Goal: Entertainment & Leisure: Consume media (video, audio)

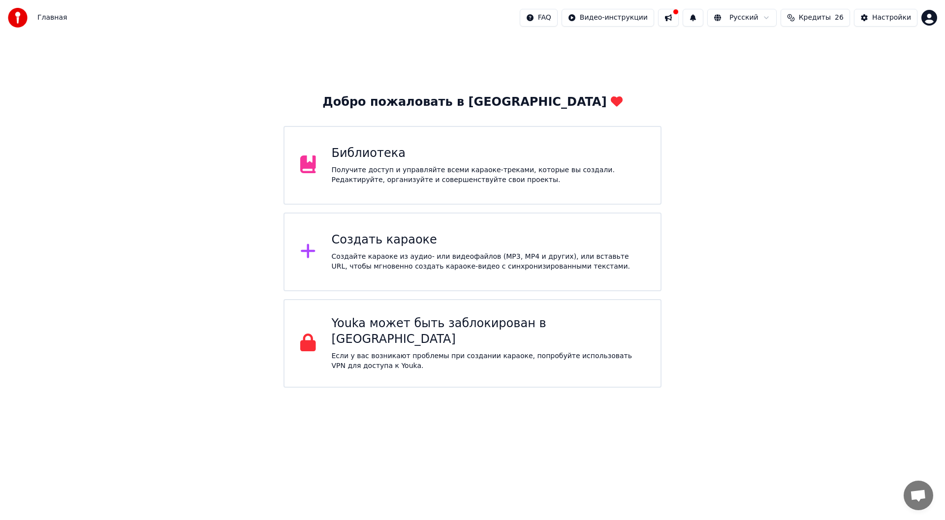
click at [442, 188] on div "Библиотека Получите доступ и управляйте всеми караоке-треками, которые вы созда…" at bounding box center [472, 165] width 378 height 79
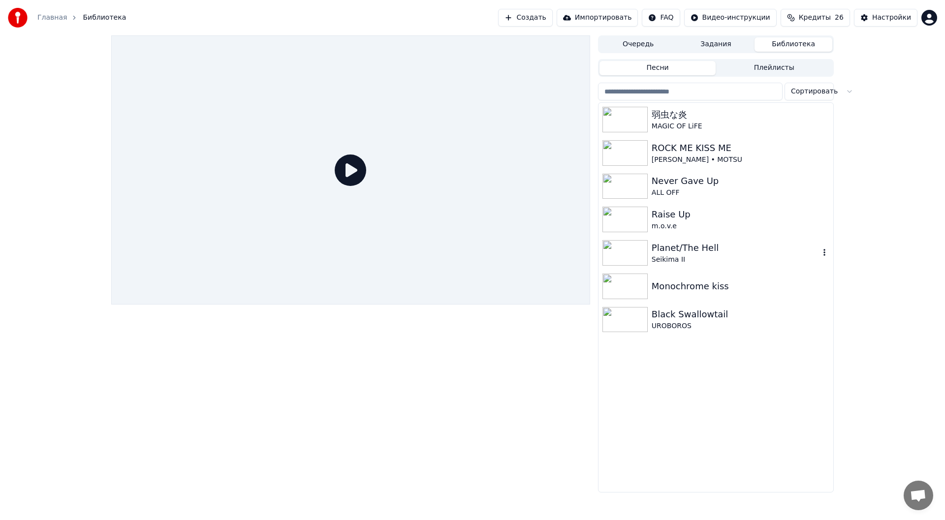
click at [752, 257] on div "Seikima II" at bounding box center [736, 260] width 168 height 10
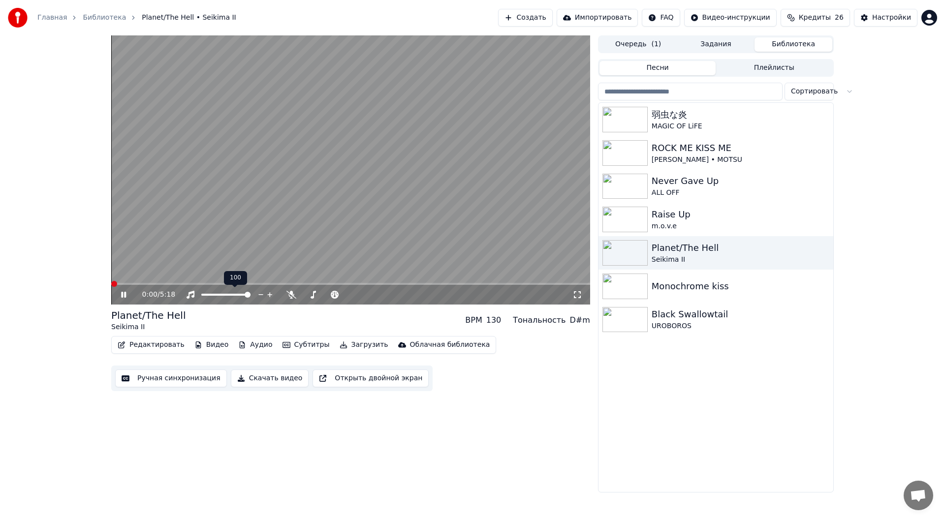
drag, startPoint x: 207, startPoint y: 297, endPoint x: 214, endPoint y: 297, distance: 6.9
click at [211, 297] on div at bounding box center [234, 295] width 79 height 10
click at [219, 295] on span at bounding box center [225, 295] width 49 height 2
click at [222, 295] on span at bounding box center [222, 295] width 6 height 6
click at [574, 296] on icon at bounding box center [577, 295] width 10 height 8
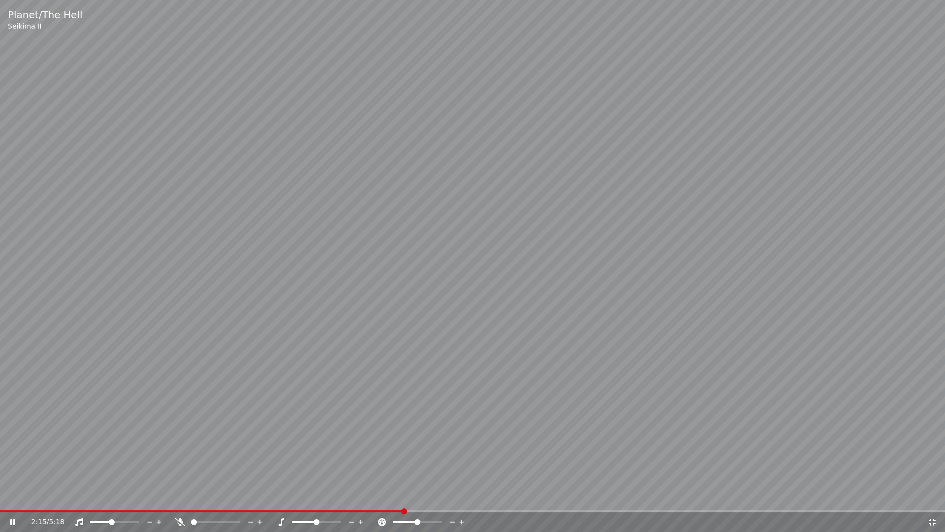
click at [935, 520] on icon at bounding box center [932, 521] width 7 height 7
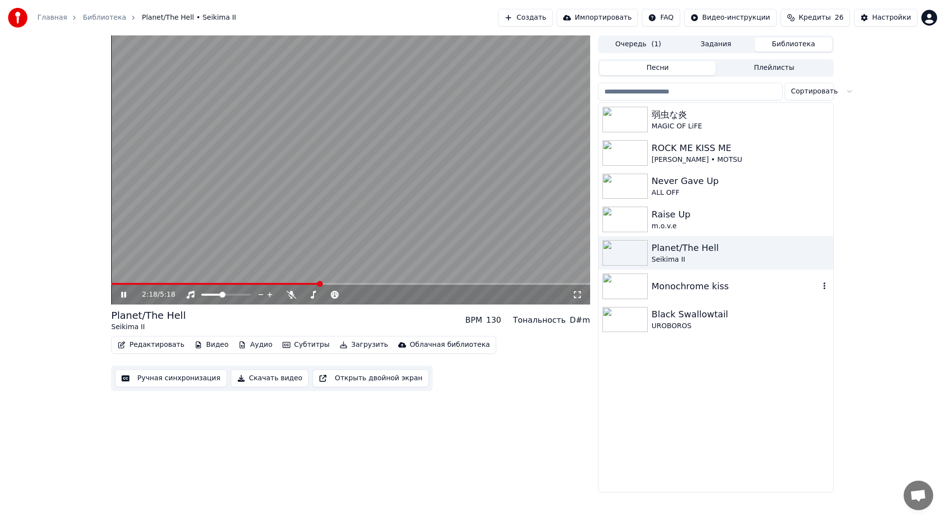
click at [729, 289] on div "Monochrome kiss" at bounding box center [736, 287] width 168 height 14
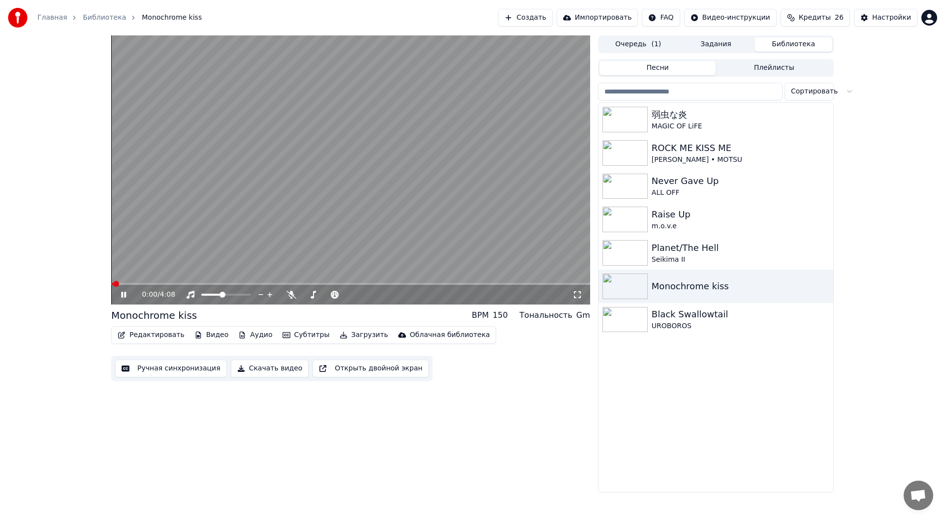
click at [577, 295] on icon at bounding box center [577, 295] width 10 height 8
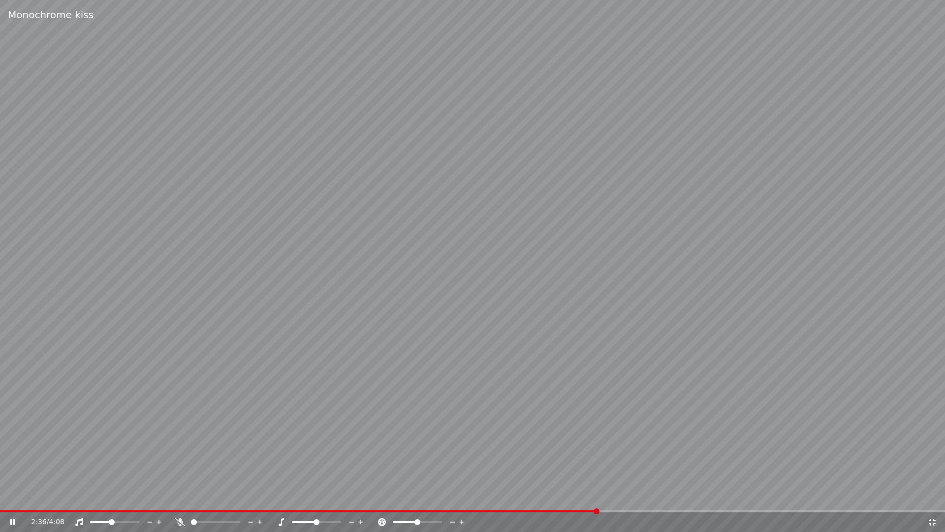
click at [936, 520] on icon at bounding box center [932, 522] width 10 height 8
